Goal: Task Accomplishment & Management: Manage account settings

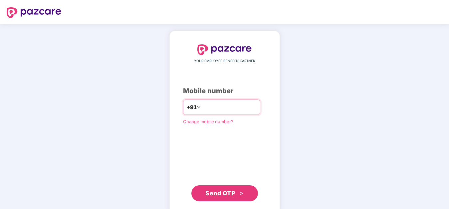
click at [204, 109] on input "number" at bounding box center [229, 107] width 55 height 11
type input "**********"
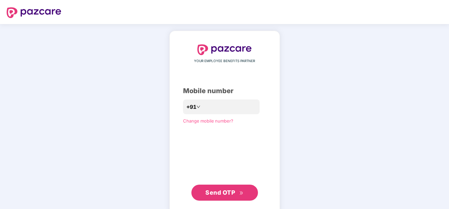
click at [230, 188] on span "Send OTP" at bounding box center [225, 192] width 38 height 9
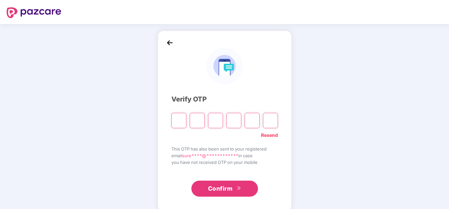
type input "*"
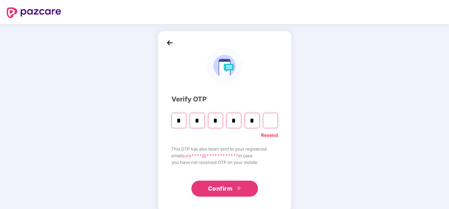
type input "*"
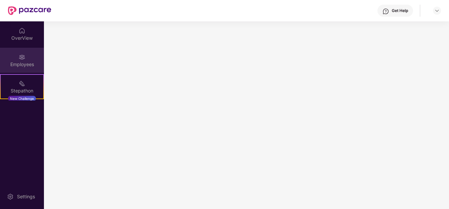
click at [28, 60] on div "Employees" at bounding box center [22, 60] width 44 height 25
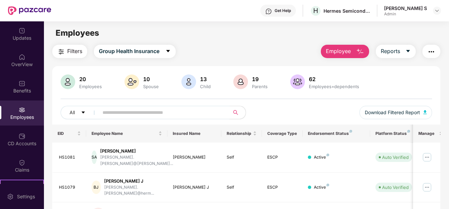
click at [144, 117] on input "text" at bounding box center [162, 112] width 118 height 10
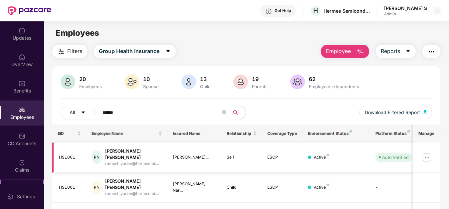
type input "******"
click at [433, 153] on img at bounding box center [427, 157] width 11 height 11
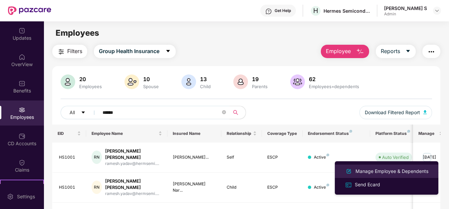
click at [377, 171] on div "Manage Employee & Dependents" at bounding box center [392, 170] width 76 height 7
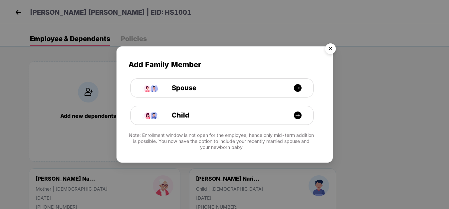
click at [329, 48] on img "Close" at bounding box center [330, 49] width 19 height 19
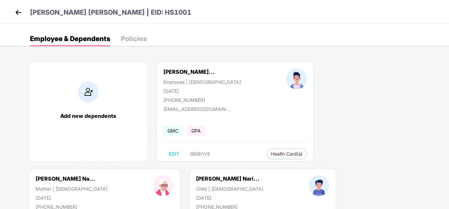
click at [244, 128] on div "GMC GPA" at bounding box center [236, 131] width 144 height 14
click at [315, 165] on img at bounding box center [315, 167] width 7 height 7
